Goal: Use online tool/utility: Utilize a website feature to perform a specific function

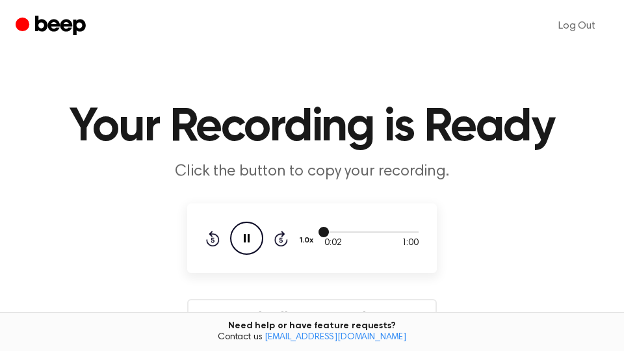
click at [404, 233] on div at bounding box center [372, 231] width 94 height 10
click at [405, 233] on div at bounding box center [372, 231] width 94 height 10
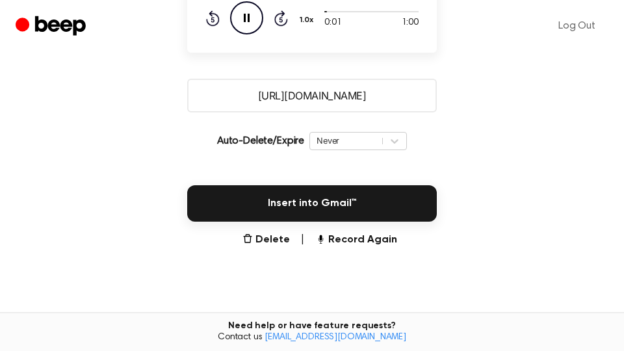
scroll to position [345, 0]
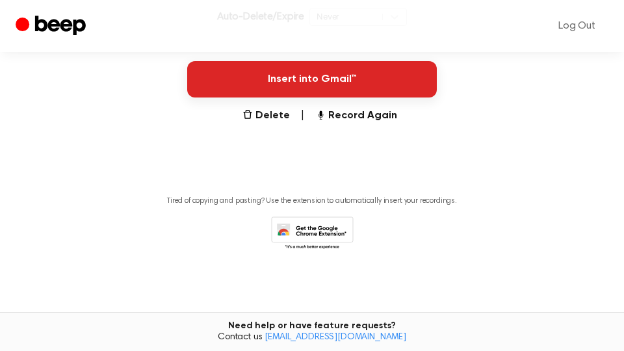
click at [377, 97] on button "Insert into Gmail™" at bounding box center [312, 79] width 250 height 36
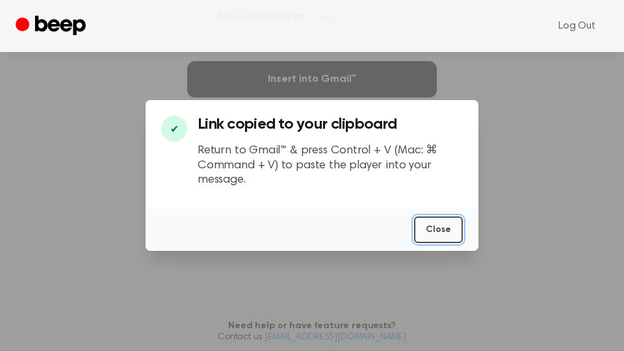
drag, startPoint x: 444, startPoint y: 231, endPoint x: 446, endPoint y: 222, distance: 9.3
click at [444, 229] on button "Close" at bounding box center [438, 230] width 49 height 27
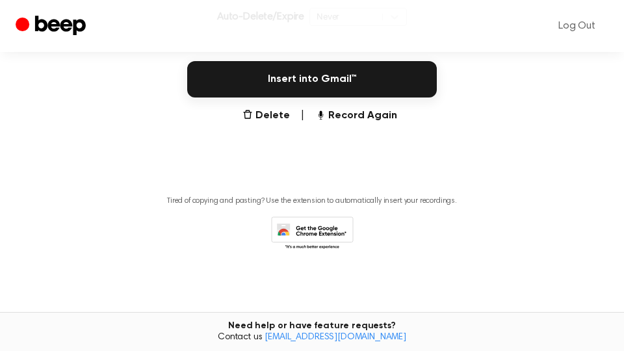
scroll to position [0, 0]
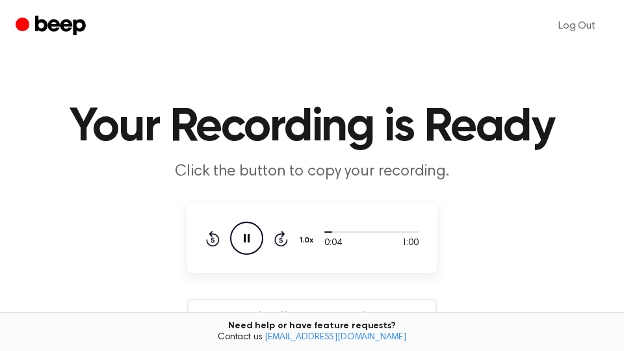
click at [244, 242] on icon "Pause Audio" at bounding box center [246, 238] width 33 height 33
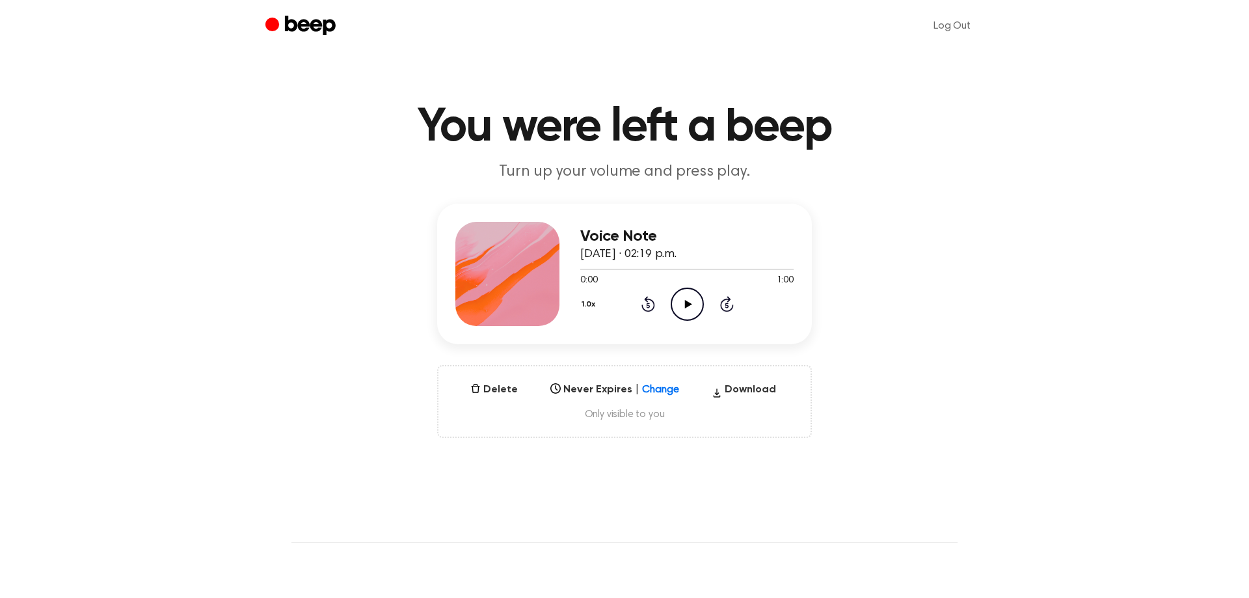
click at [688, 300] on icon "Play Audio" at bounding box center [687, 303] width 33 height 33
click at [781, 267] on div at bounding box center [686, 268] width 213 height 10
click at [756, 266] on div at bounding box center [686, 268] width 213 height 10
click at [727, 267] on div at bounding box center [686, 268] width 213 height 10
click at [727, 304] on icon "Skip 5 seconds" at bounding box center [726, 303] width 14 height 17
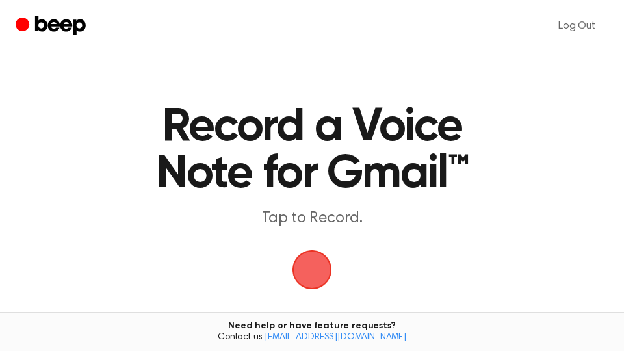
click at [310, 273] on span "button" at bounding box center [312, 270] width 44 height 44
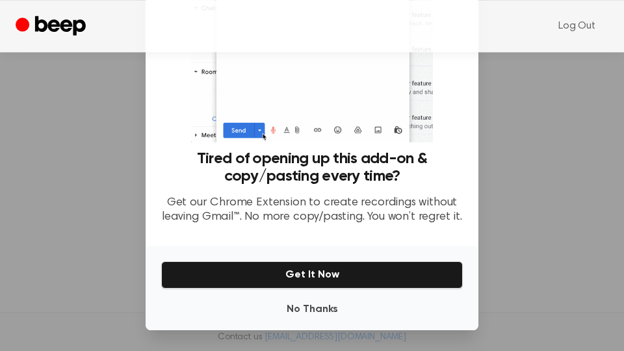
scroll to position [221, 0]
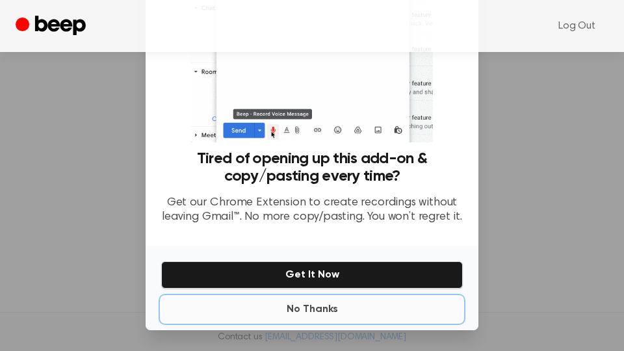
click at [319, 312] on button "No Thanks" at bounding box center [312, 310] width 302 height 26
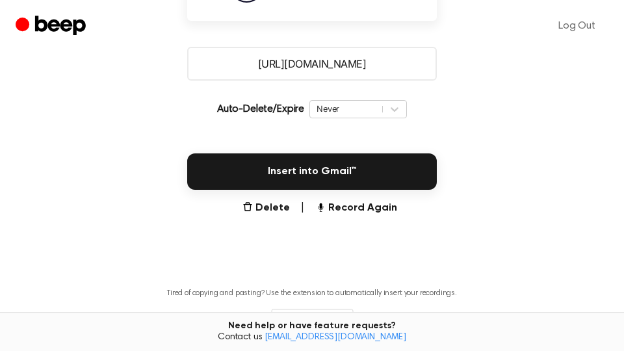
scroll to position [345, 0]
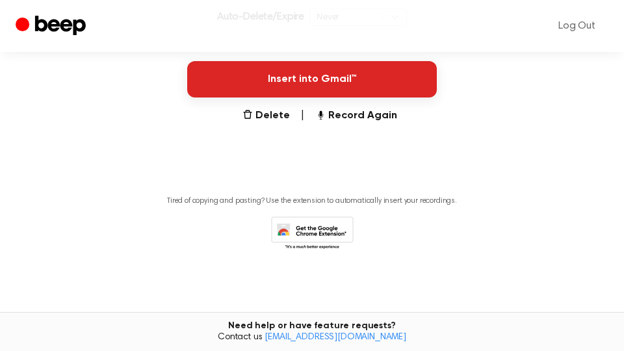
click at [360, 86] on button "Insert into Gmail™" at bounding box center [312, 79] width 250 height 36
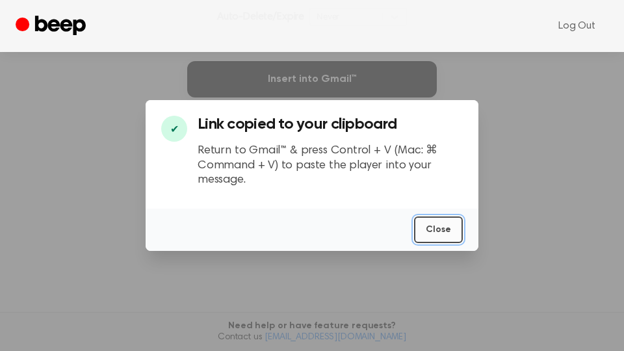
click at [446, 231] on button "Close" at bounding box center [438, 230] width 49 height 27
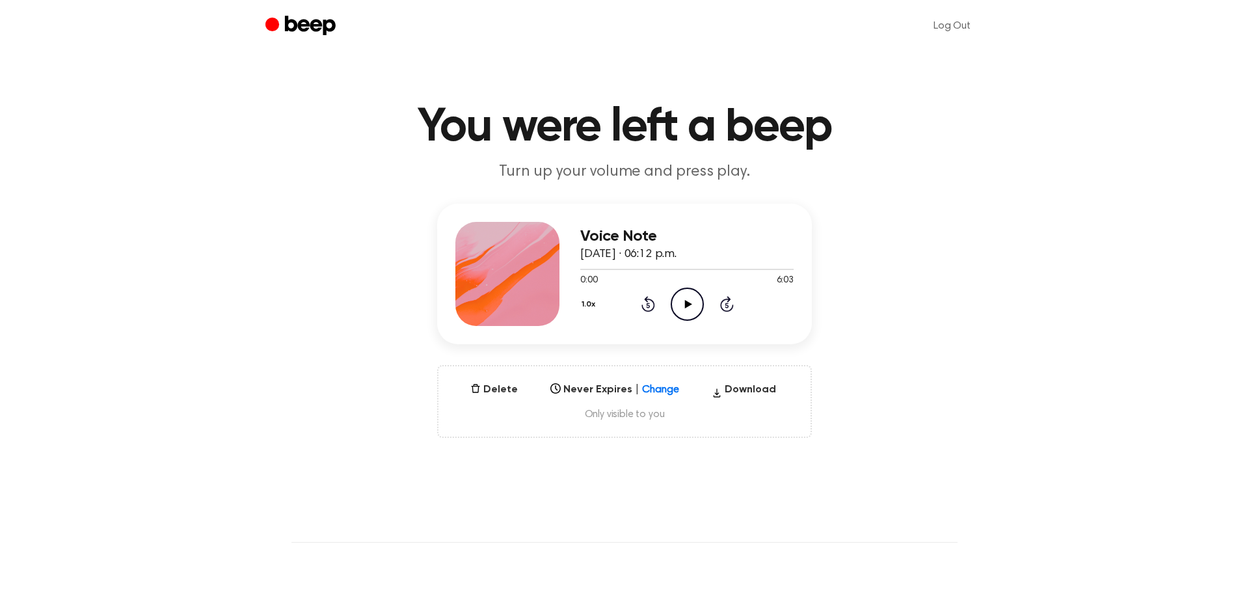
click at [689, 307] on icon "Play Audio" at bounding box center [687, 303] width 33 height 33
click at [780, 269] on div at bounding box center [686, 268] width 213 height 10
click at [732, 308] on icon at bounding box center [727, 304] width 14 height 16
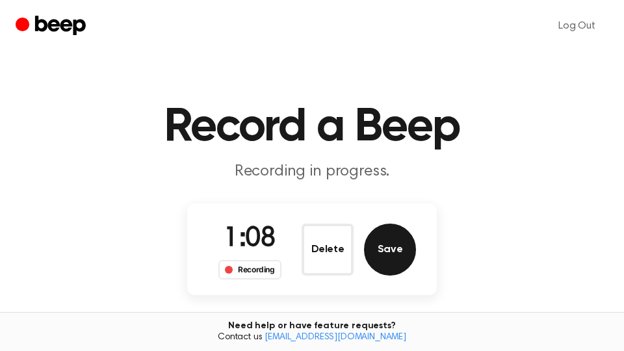
click at [401, 242] on button "Save" at bounding box center [390, 250] width 52 height 52
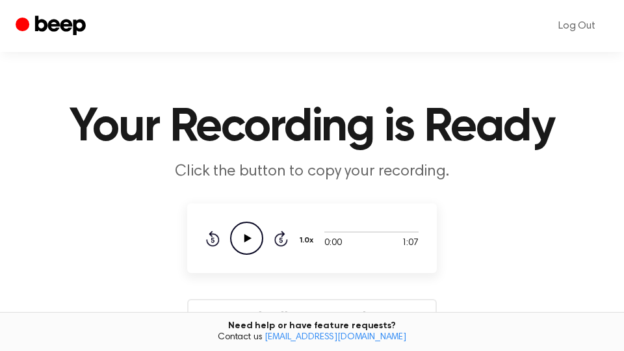
scroll to position [221, 0]
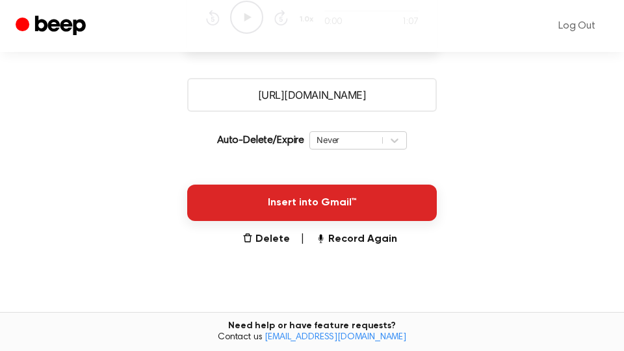
click at [377, 196] on button "Insert into Gmail™" at bounding box center [312, 203] width 250 height 36
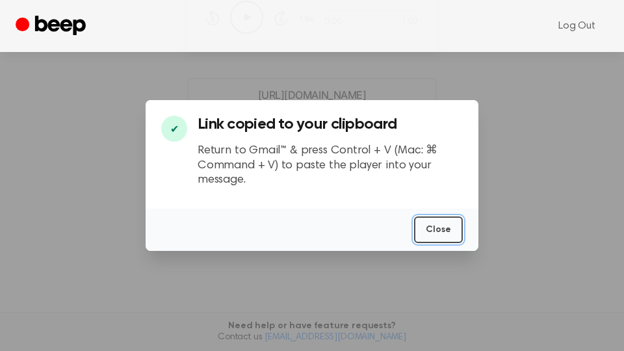
drag, startPoint x: 445, startPoint y: 235, endPoint x: 77, endPoint y: 235, distance: 367.5
click at [445, 234] on button "Close" at bounding box center [438, 230] width 49 height 27
